Goal: Check status: Check status

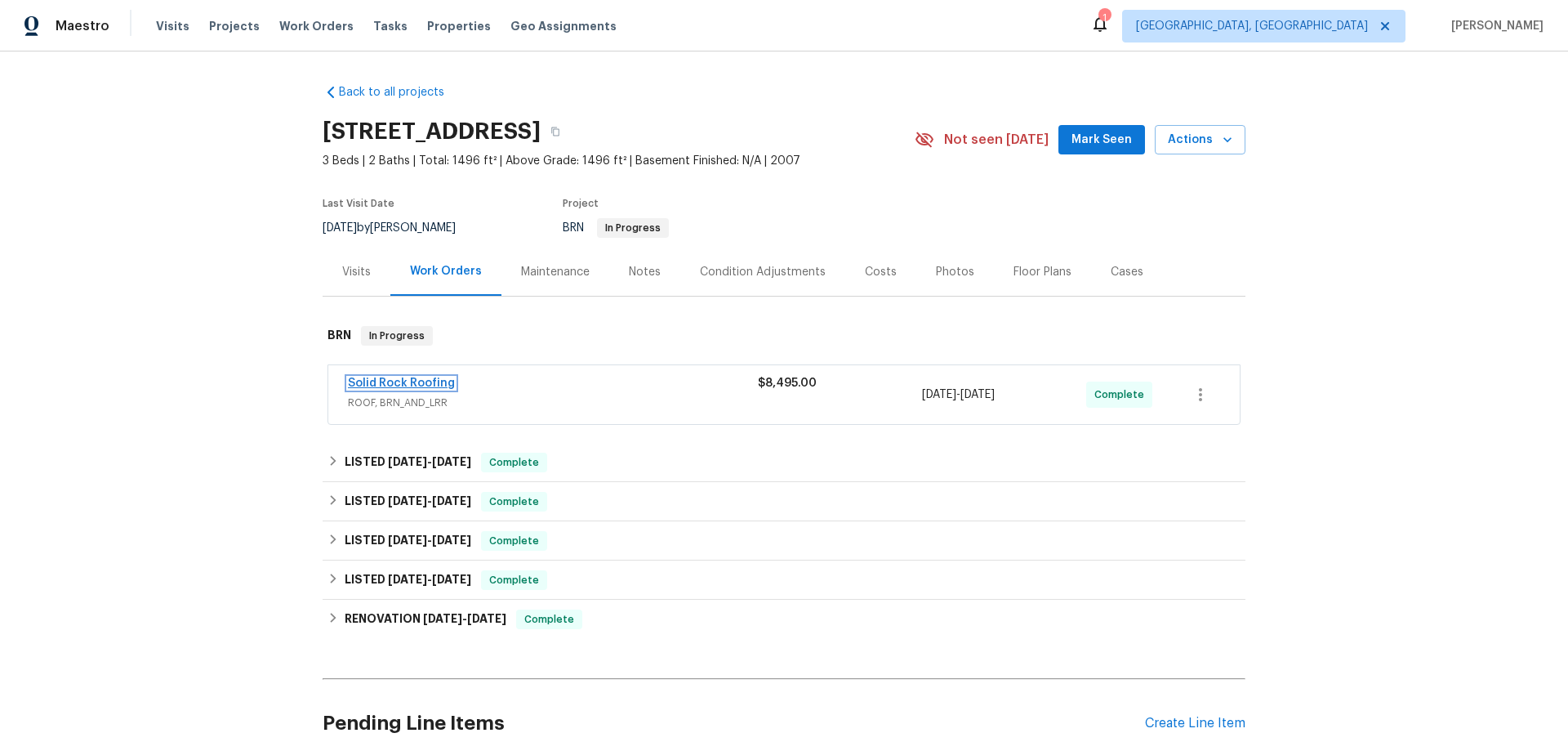
click at [427, 378] on link "Solid Rock Roofing" at bounding box center [401, 383] width 107 height 12
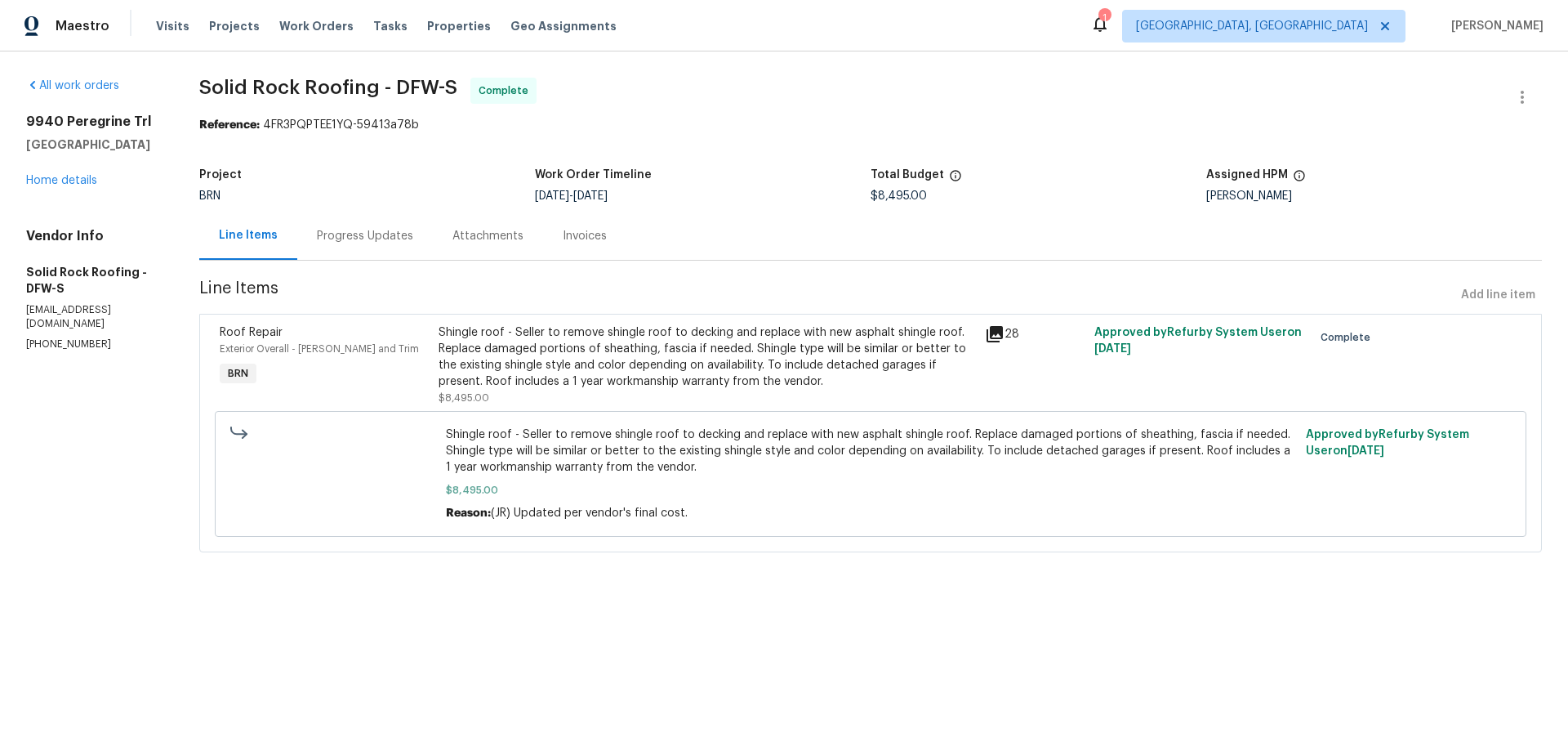
click at [361, 240] on div "Progress Updates" at bounding box center [365, 236] width 97 height 17
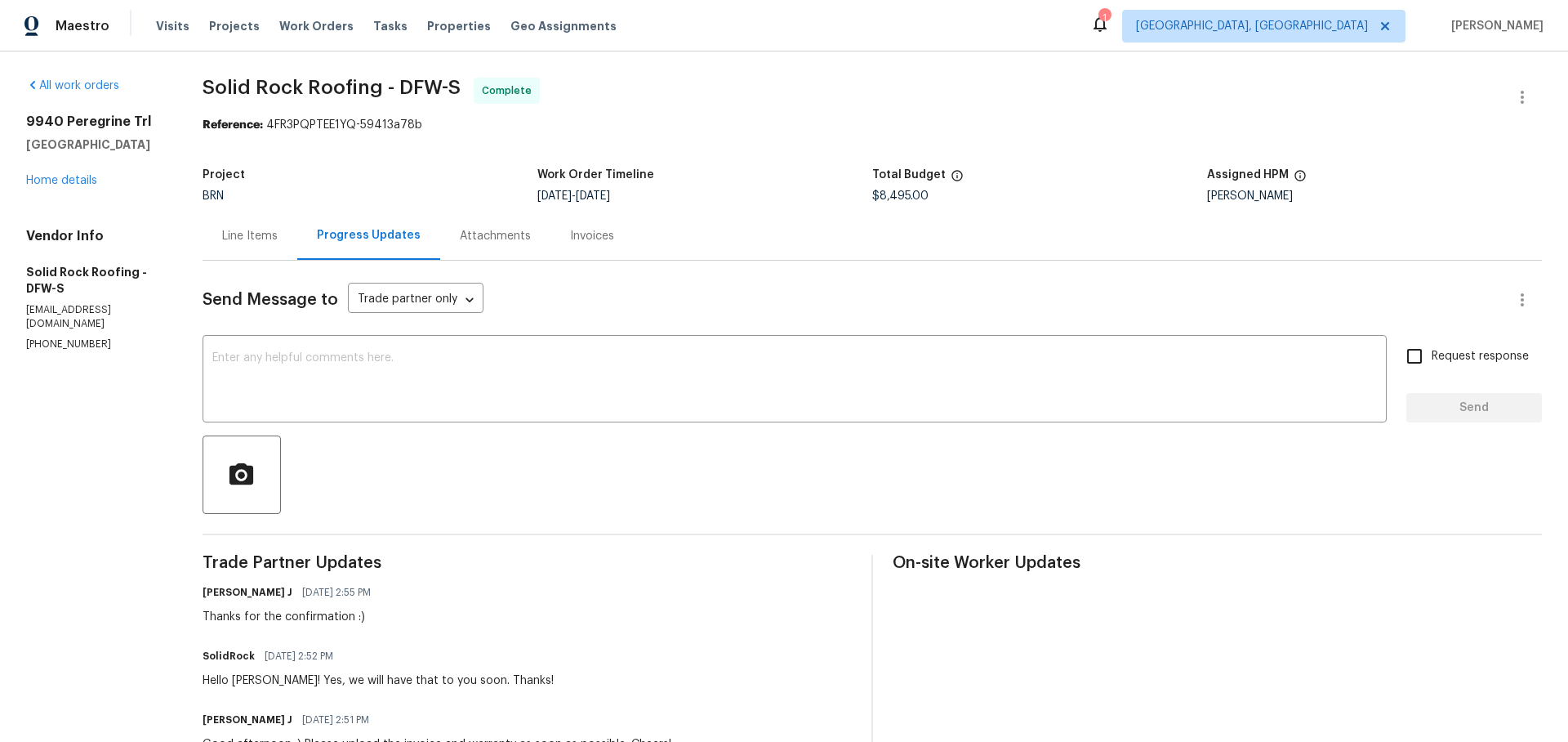
click at [579, 245] on div "Invoices" at bounding box center [592, 235] width 83 height 48
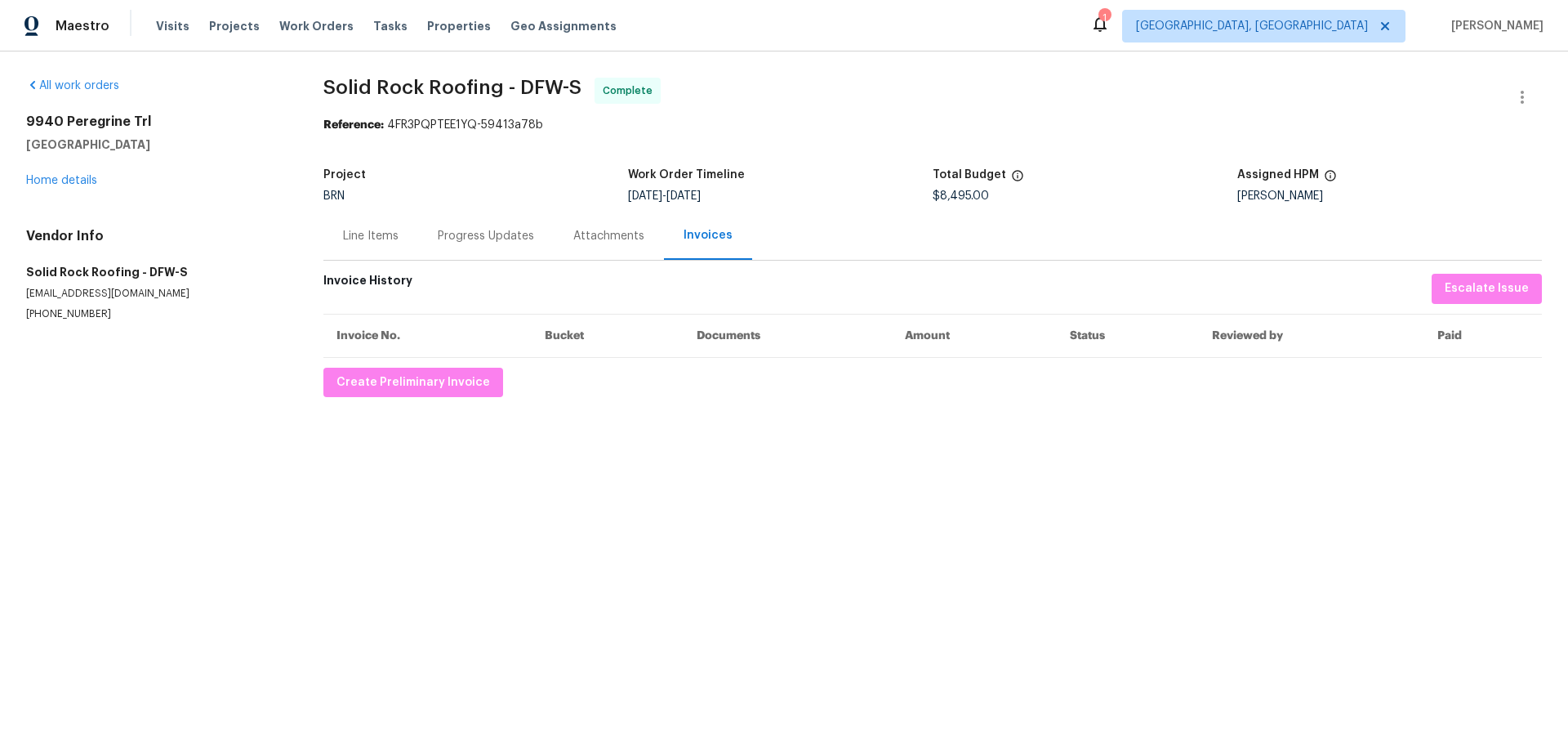
click at [363, 228] on div "Line Items" at bounding box center [370, 236] width 55 height 17
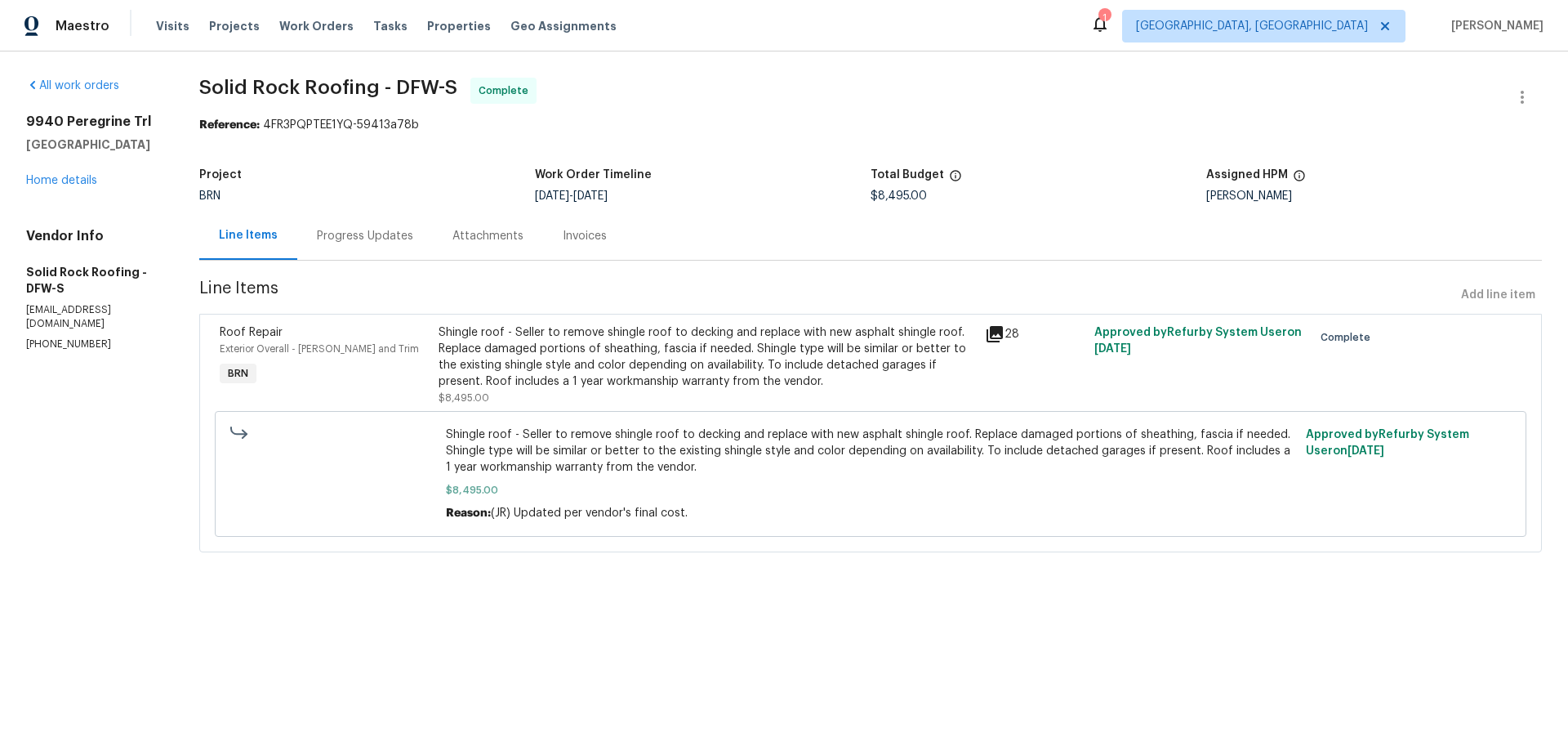
click at [999, 333] on icon at bounding box center [995, 334] width 17 height 17
